Goal: Task Accomplishment & Management: Use online tool/utility

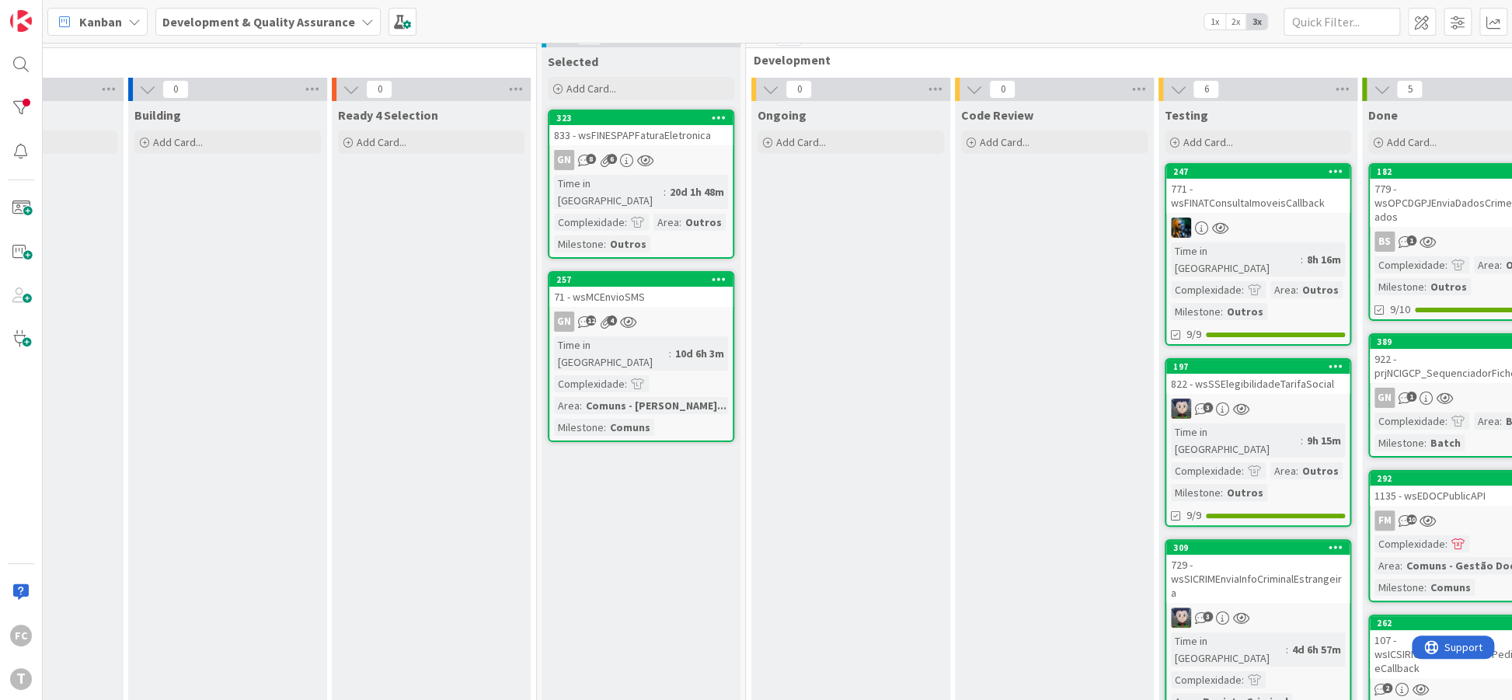
scroll to position [0, 130]
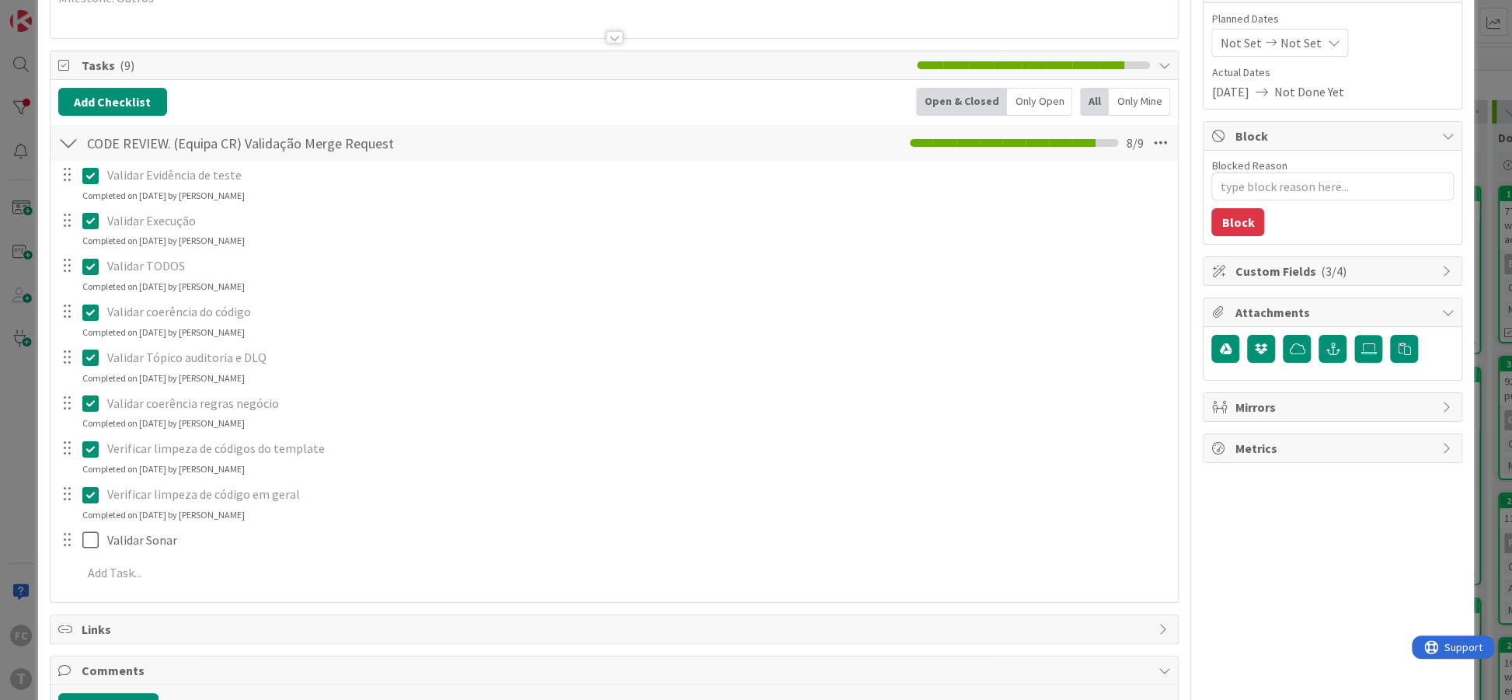
scroll to position [189, 0]
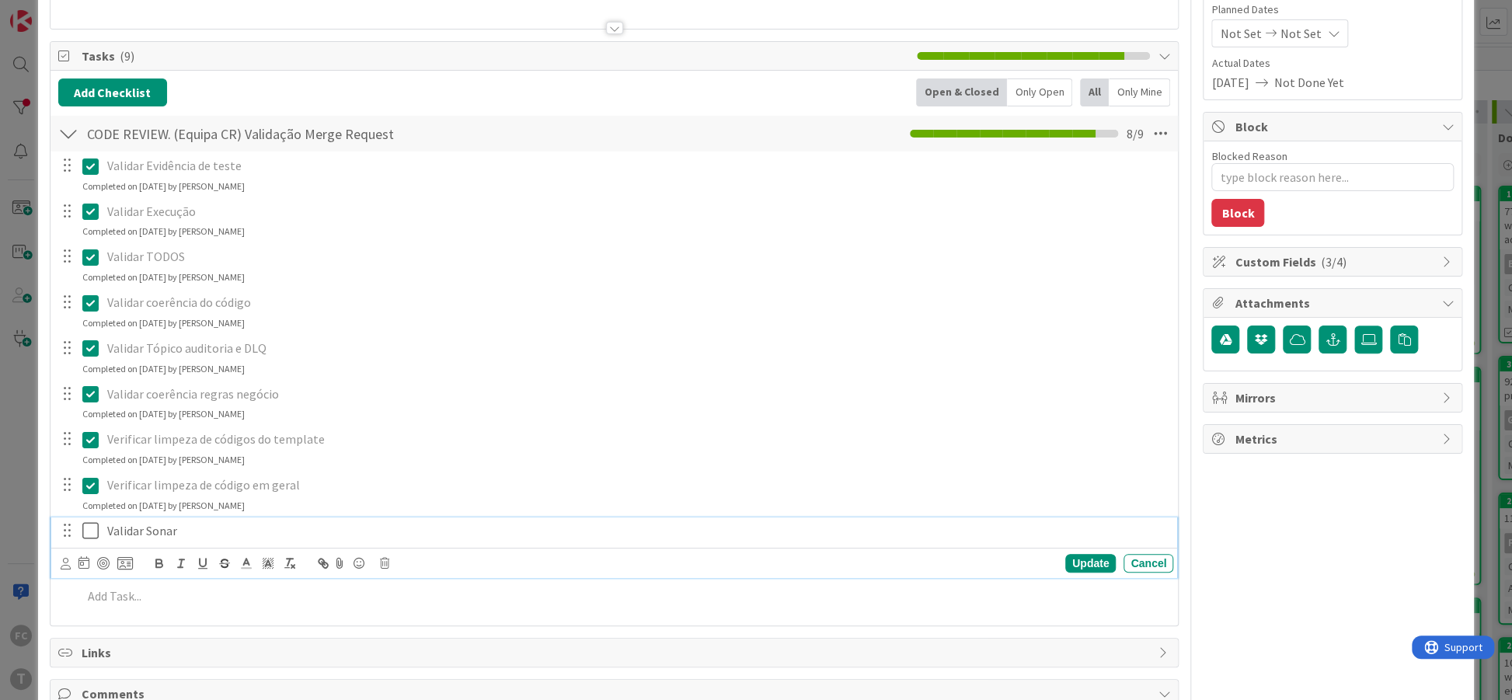
click at [91, 532] on icon at bounding box center [93, 530] width 23 height 19
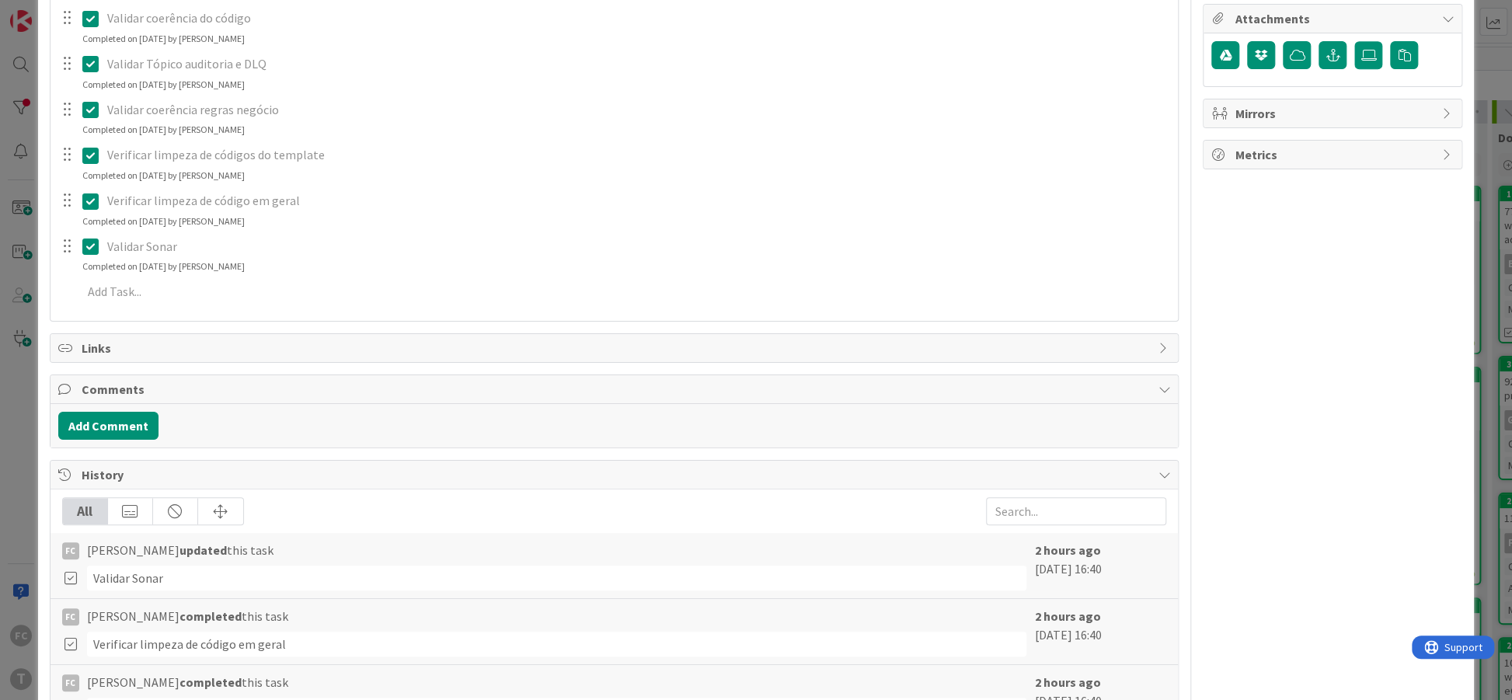
type textarea "x"
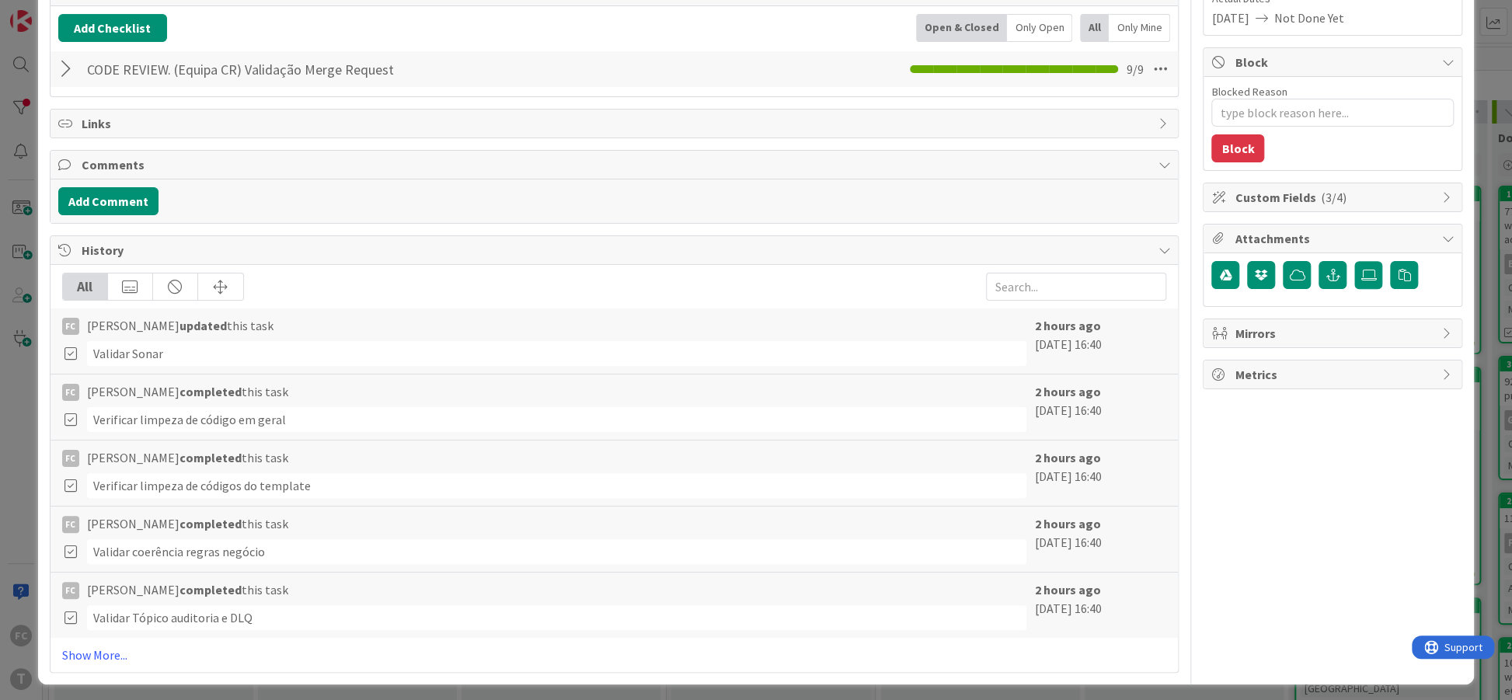
scroll to position [0, 0]
